Goal: Task Accomplishment & Management: Use online tool/utility

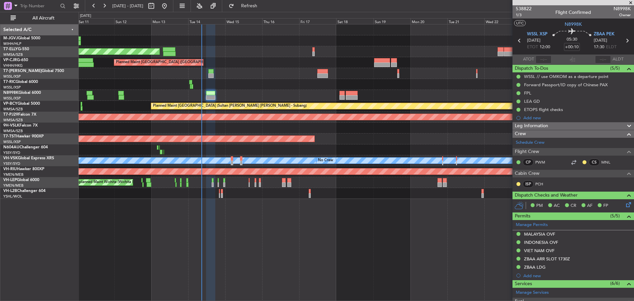
type input "[PERSON_NAME] (LEU)"
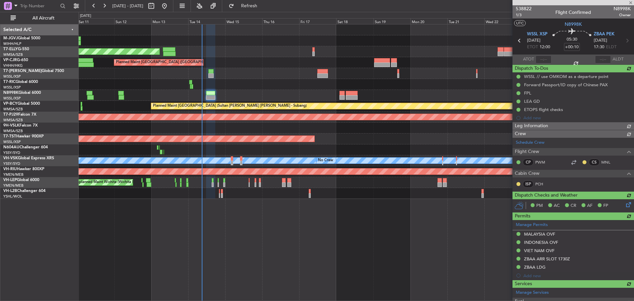
type input "[PERSON_NAME] (LEU)"
type input "3"
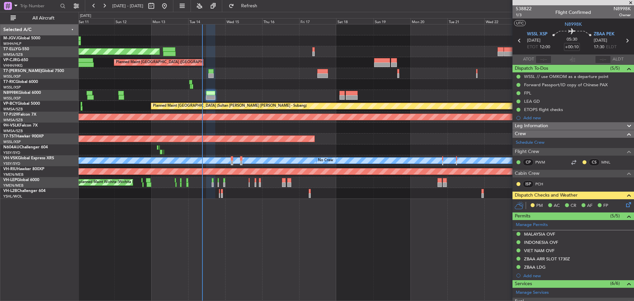
type input "[PERSON_NAME] (LEU)"
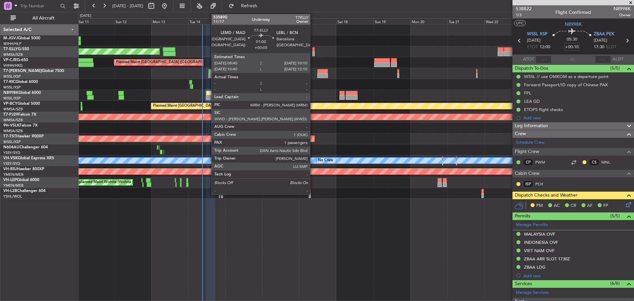
click at [313, 53] on div at bounding box center [313, 54] width 3 height 5
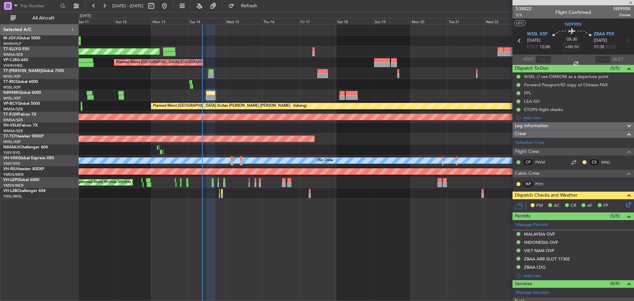
type input "+00:05"
type input "1"
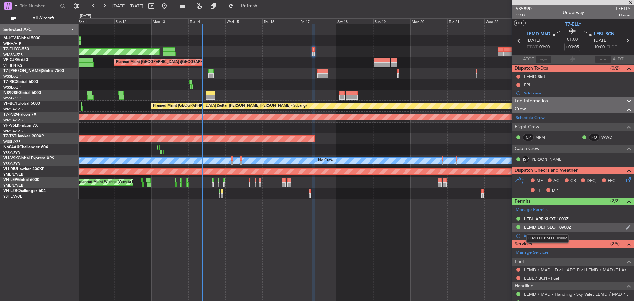
scroll to position [55, 0]
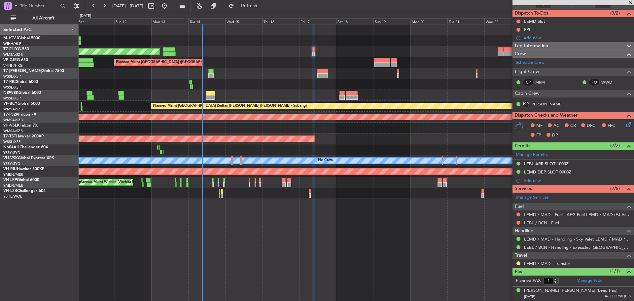
click at [330, 60] on div "Planned Maint [GEOGRAPHIC_DATA] ([GEOGRAPHIC_DATA] Intl)" at bounding box center [356, 62] width 555 height 11
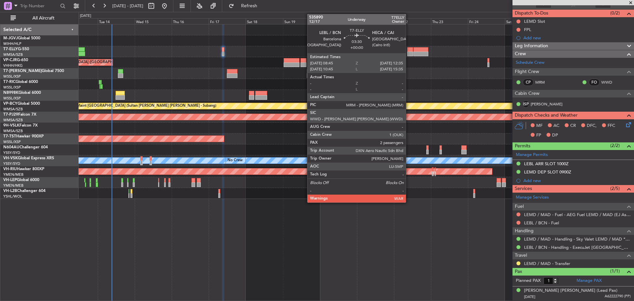
click at [409, 51] on div at bounding box center [410, 49] width 6 height 5
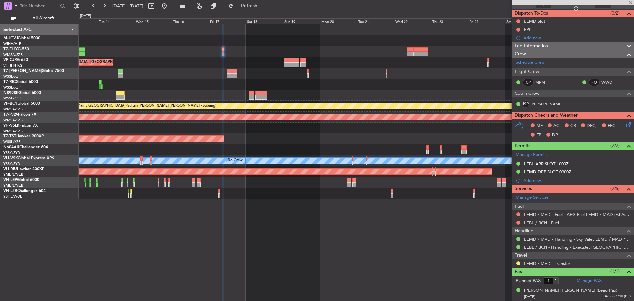
type input "2"
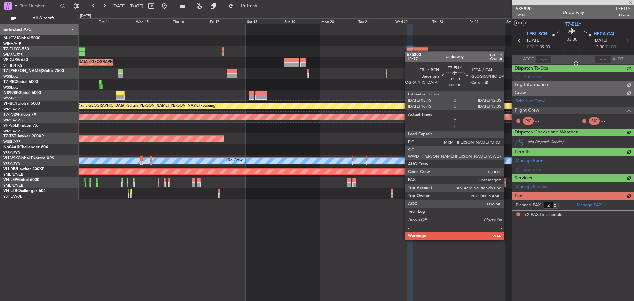
scroll to position [0, 0]
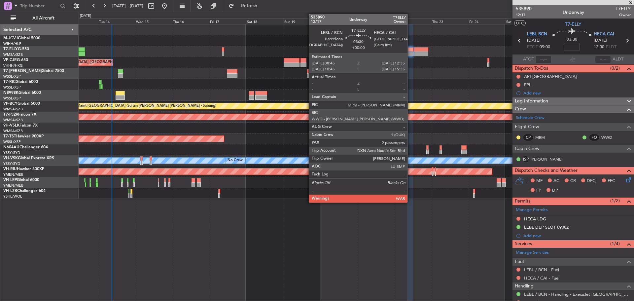
click at [410, 52] on div at bounding box center [410, 54] width 6 height 5
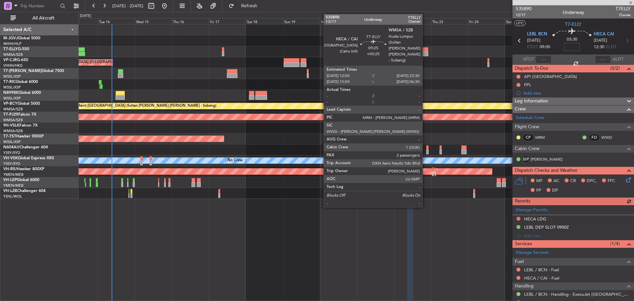
click at [425, 55] on div at bounding box center [420, 54] width 15 height 5
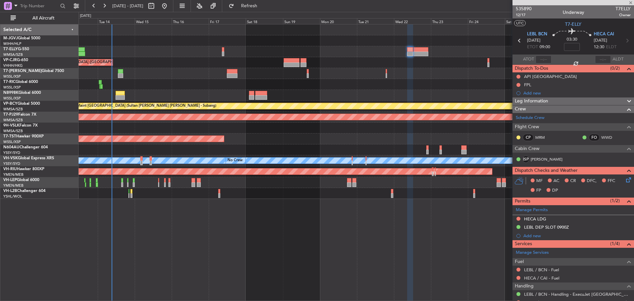
type input "+00:25"
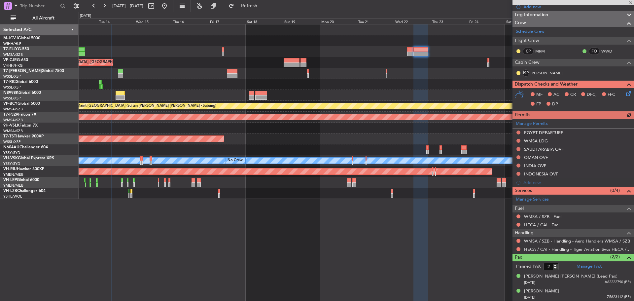
scroll to position [95, 0]
